Goal: Task Accomplishment & Management: Manage account settings

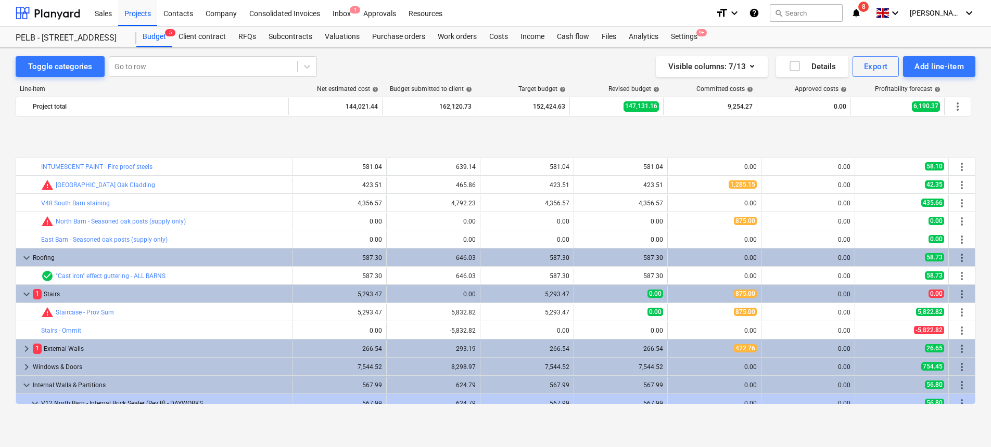
scroll to position [401, 0]
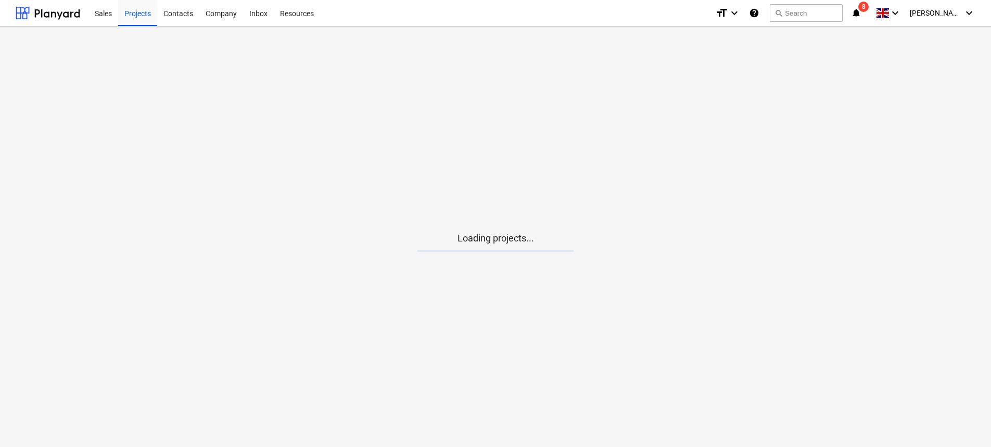
click at [785, 195] on main "Loading projects..." at bounding box center [495, 237] width 991 height 420
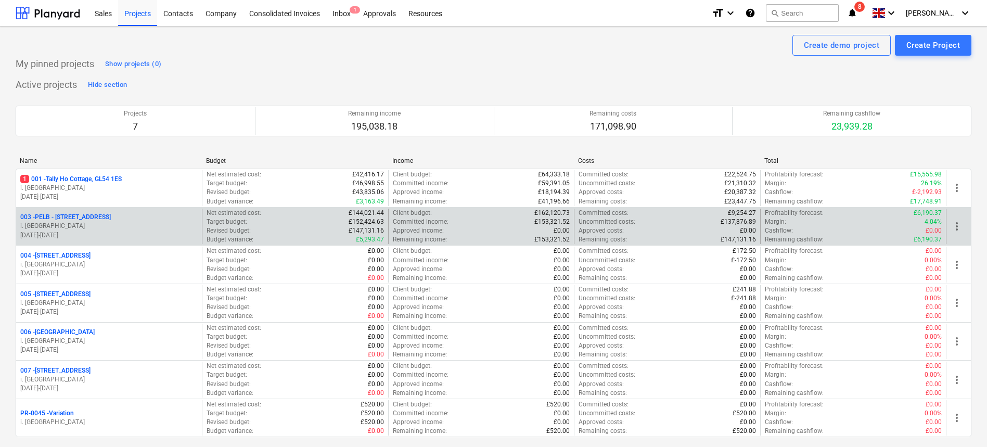
click at [95, 221] on p "003 - PELB - [GEOGRAPHIC_DATA], [GEOGRAPHIC_DATA], GL2 7NE" at bounding box center [65, 217] width 91 height 9
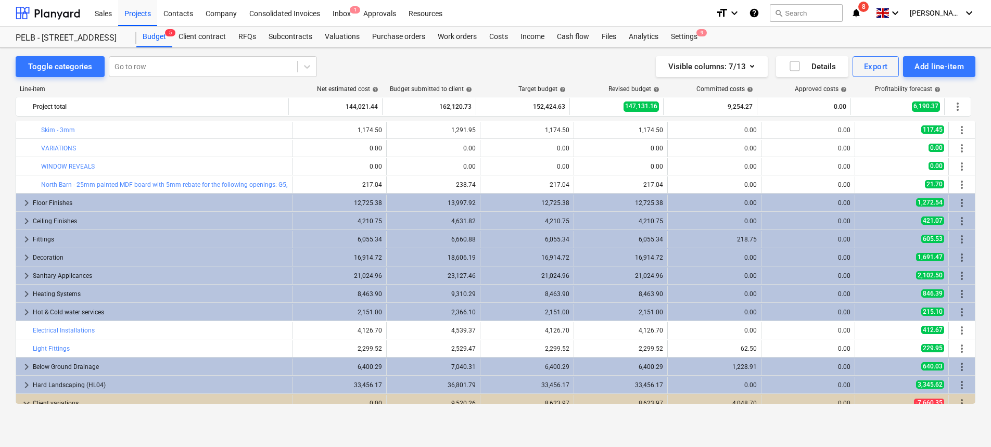
scroll to position [500, 0]
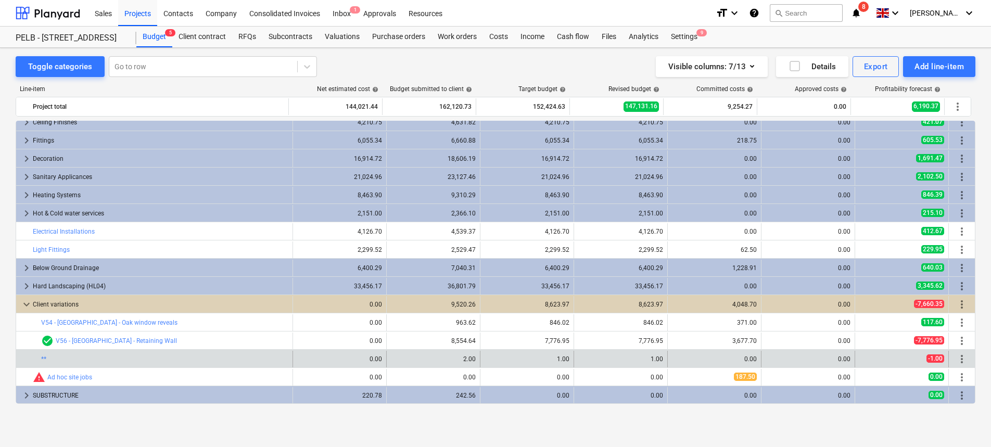
click at [959, 357] on span "more_vert" at bounding box center [961, 359] width 12 height 12
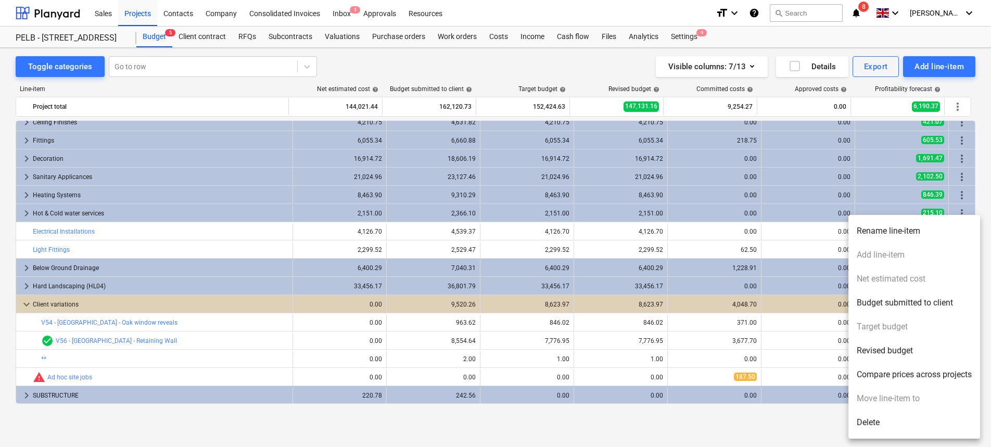
click at [909, 419] on li "Delete" at bounding box center [914, 423] width 132 height 24
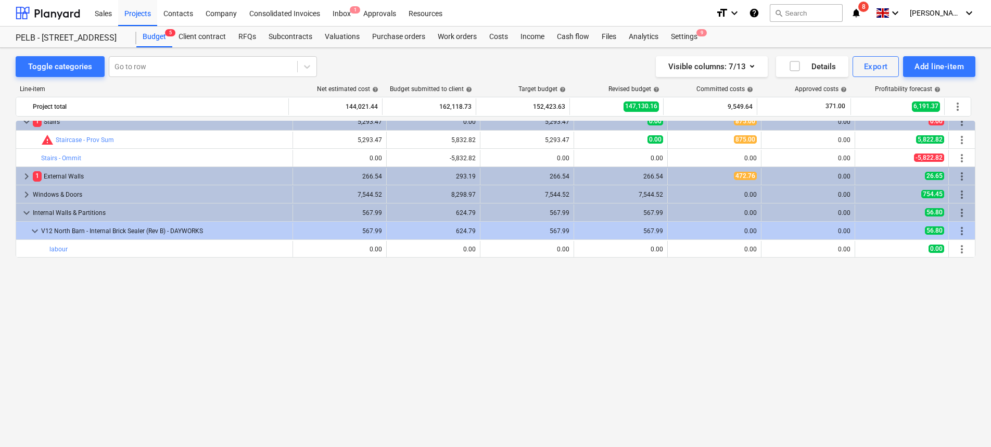
scroll to position [0, 0]
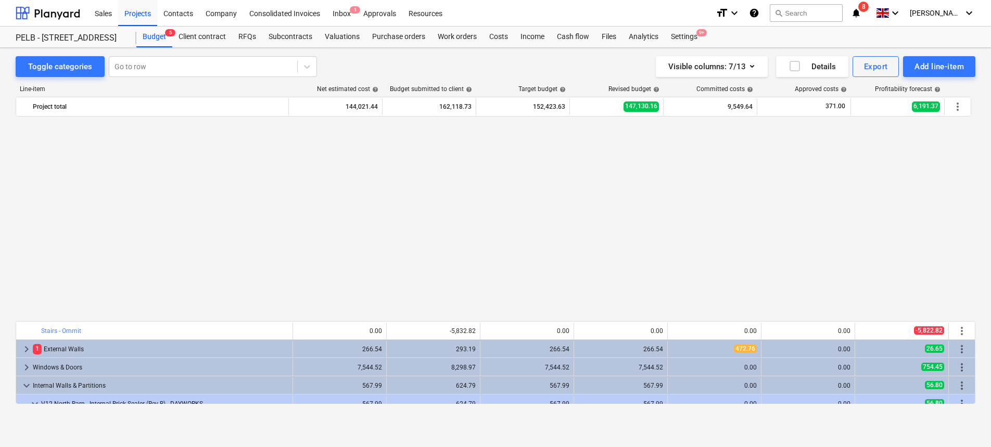
scroll to position [573, 0]
